Goal: Contribute content: Contribute content

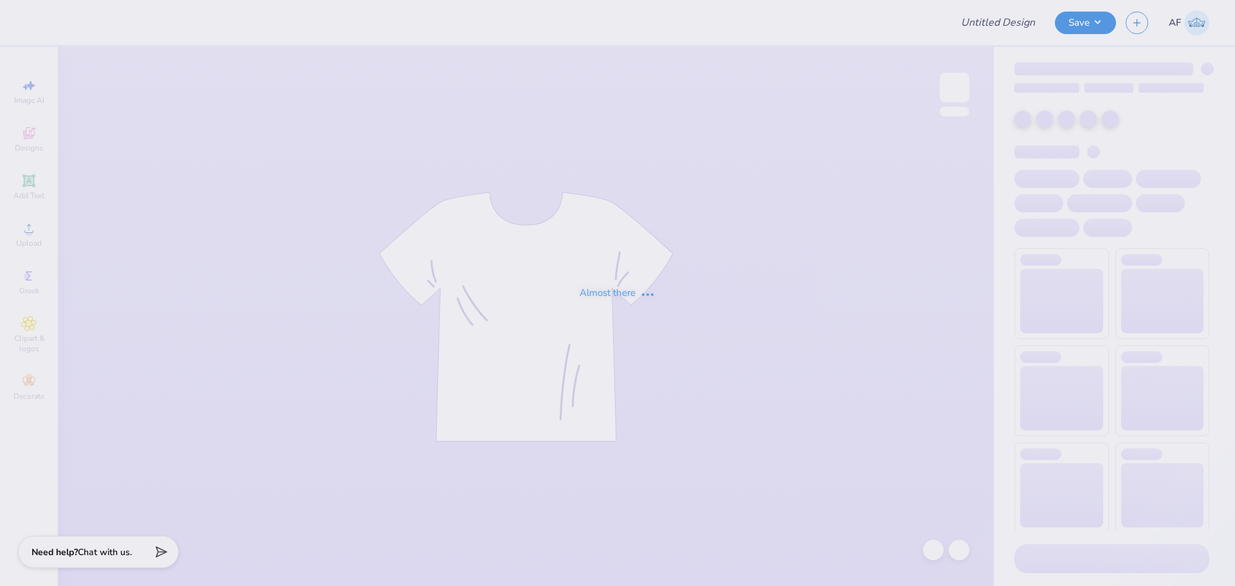
type input "Interstate Fire Protection Merch!"
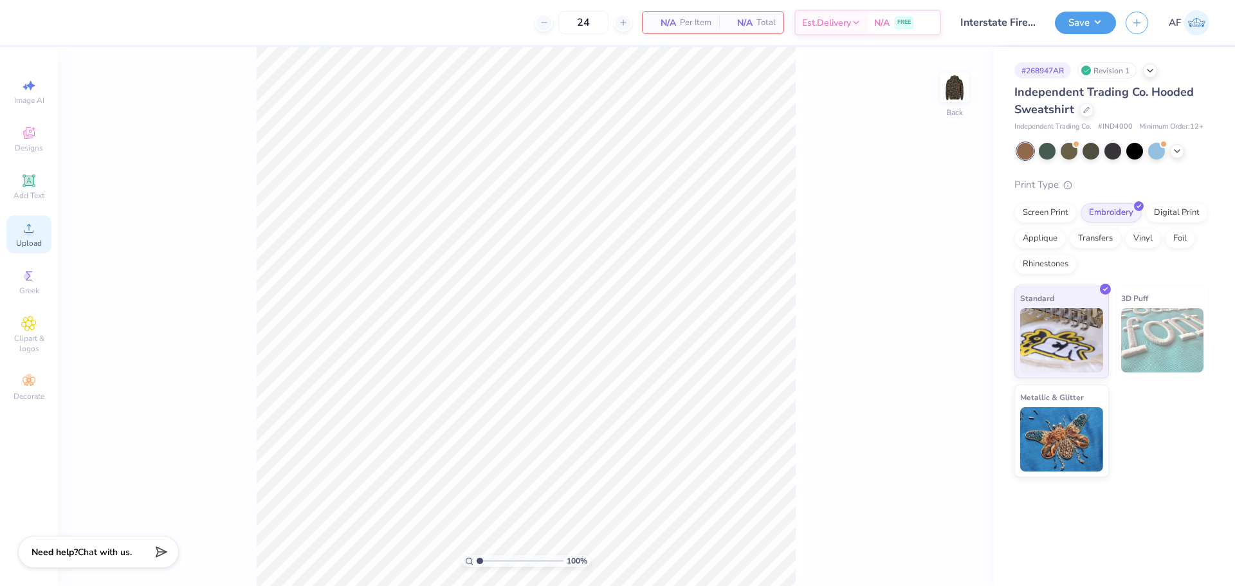
click at [32, 240] on span "Upload" at bounding box center [29, 243] width 26 height 10
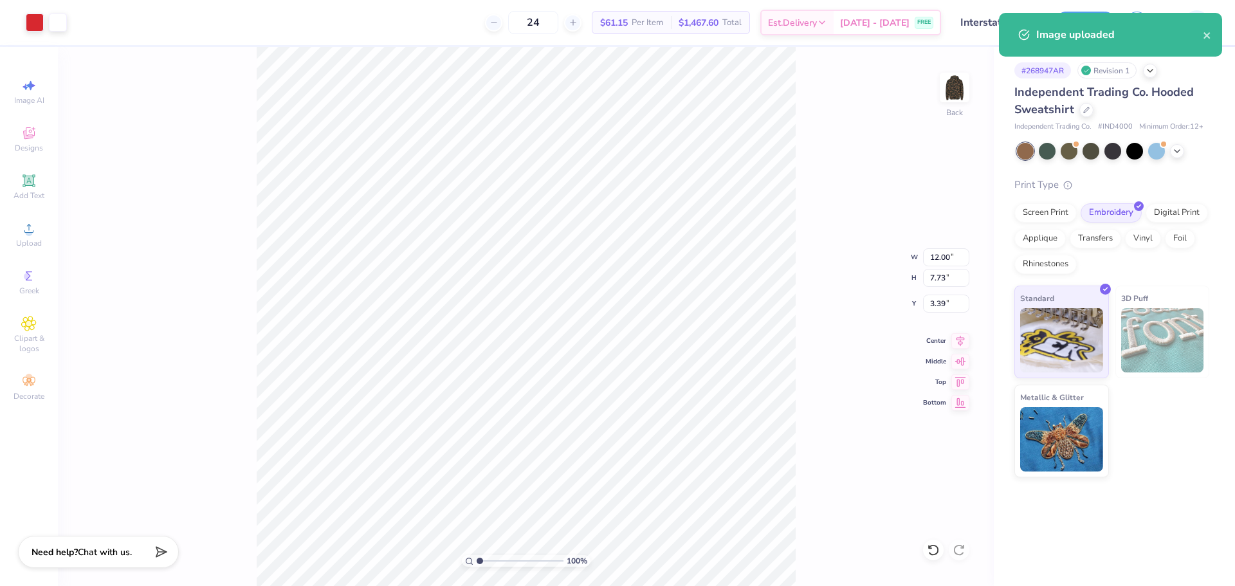
type input "1.93"
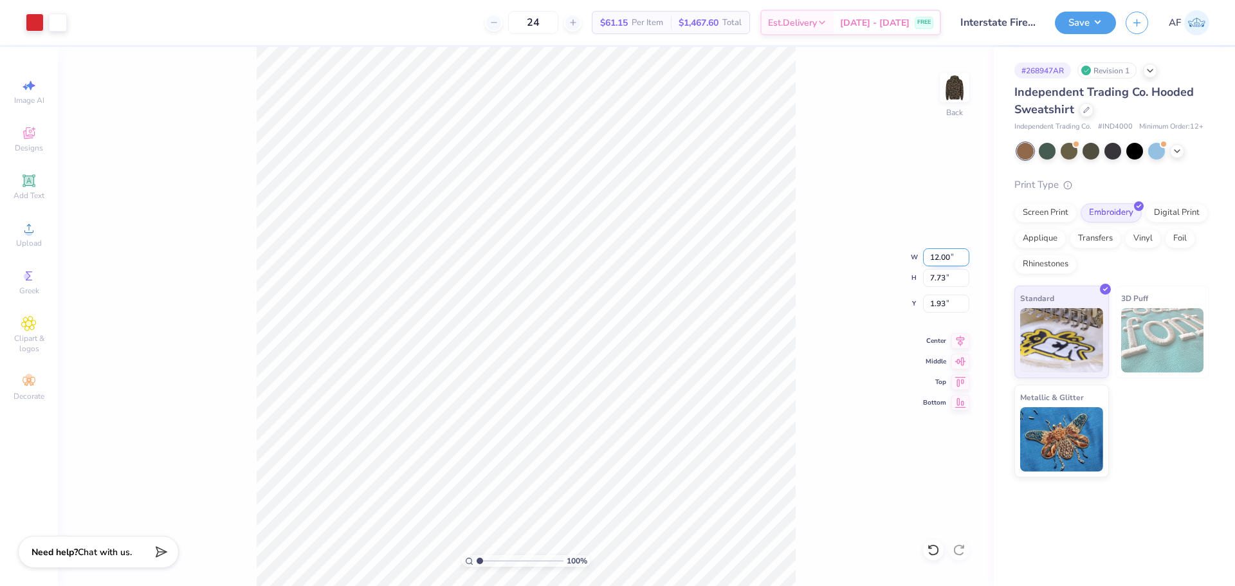
click at [935, 251] on input "12.00" at bounding box center [946, 257] width 46 height 18
type input "3.50"
type input "2.25"
click at [942, 304] on input "4.66" at bounding box center [946, 304] width 46 height 18
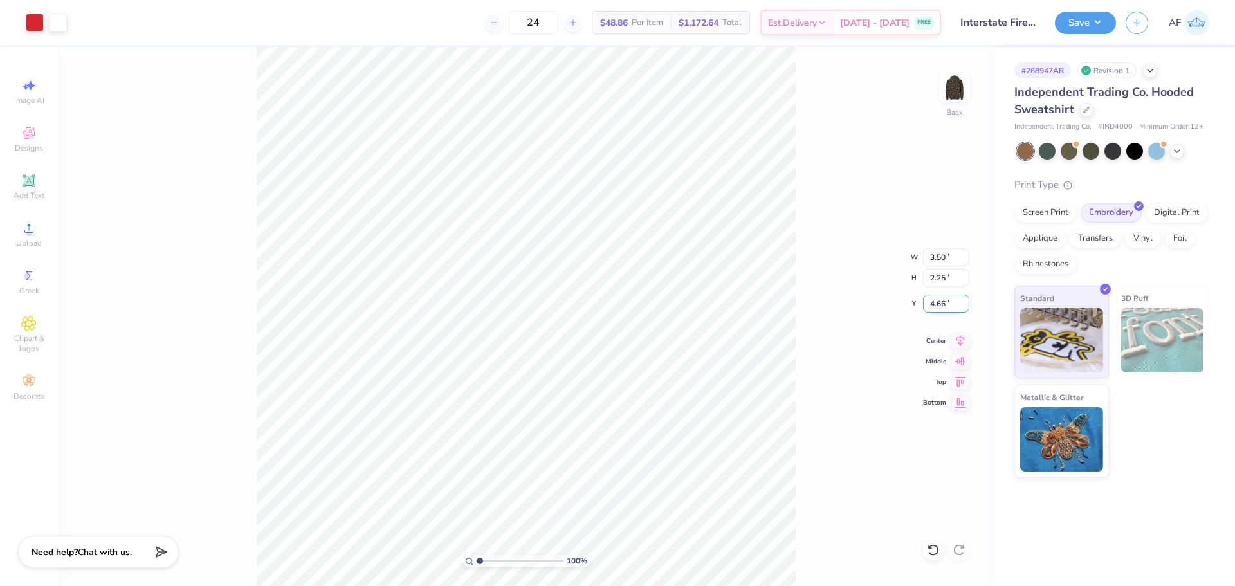
click at [942, 304] on input "4.66" at bounding box center [946, 304] width 46 height 18
type input "3.00"
click at [953, 82] on img at bounding box center [954, 87] width 51 height 51
click at [963, 80] on img at bounding box center [954, 87] width 51 height 51
click at [1098, 19] on button "Save" at bounding box center [1085, 21] width 61 height 23
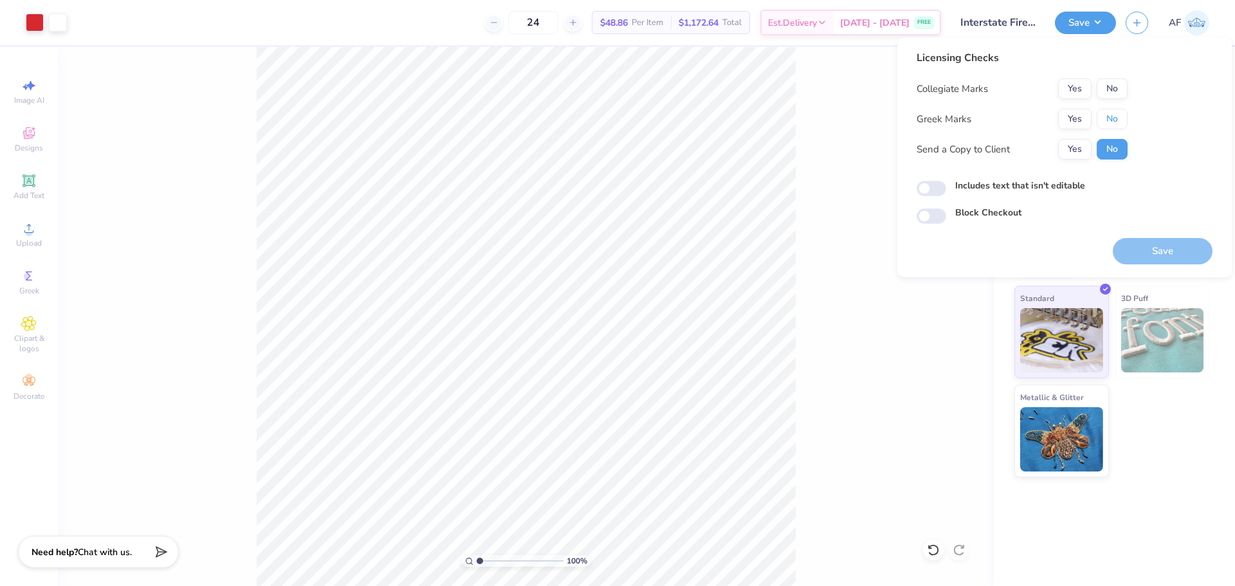
click at [1105, 116] on button "No" at bounding box center [1112, 119] width 31 height 21
click at [1121, 77] on div "Licensing Checks Collegiate Marks Yes No Greek Marks Yes No Send a Copy to Clie…" at bounding box center [1022, 109] width 211 height 119
click at [1111, 94] on button "No" at bounding box center [1112, 88] width 31 height 21
click at [1085, 152] on button "Yes" at bounding box center [1074, 149] width 33 height 21
click at [1165, 256] on button "Save" at bounding box center [1163, 251] width 100 height 26
